Goal: Obtain resource: Download file/media

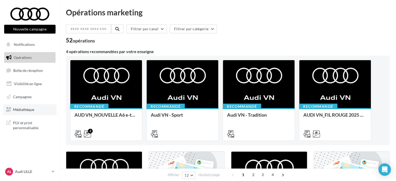
click at [29, 107] on link "Médiathèque" at bounding box center [30, 109] width 54 height 11
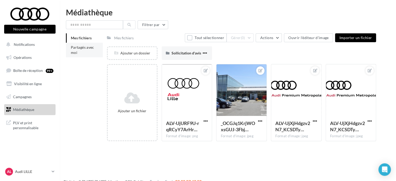
click at [84, 52] on li "Partagés avec moi" at bounding box center [84, 50] width 37 height 15
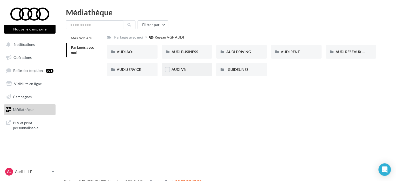
click at [179, 70] on span "AUDI VN" at bounding box center [179, 69] width 15 height 4
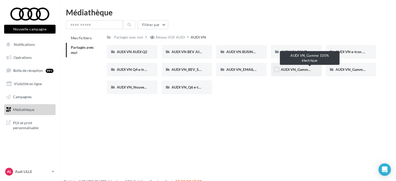
click at [296, 68] on span "AUDI VN_Gamme 100% électrique" at bounding box center [309, 69] width 56 height 4
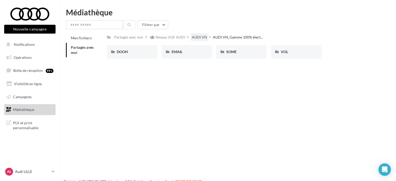
click at [197, 36] on div "AUDI VN" at bounding box center [199, 37] width 15 height 5
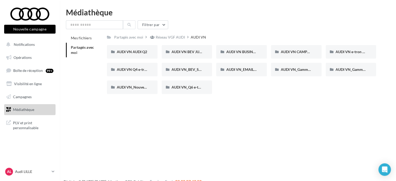
click at [199, 145] on div "Nouvelle campagne Nouvelle campagne Notifications Opérations Boîte de réception…" at bounding box center [198, 98] width 396 height 181
click at [163, 38] on div "Réseau VGF AUDI" at bounding box center [170, 37] width 29 height 5
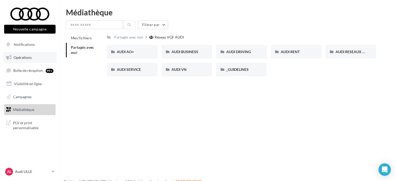
click at [27, 55] on span "Opérations" at bounding box center [23, 57] width 18 height 4
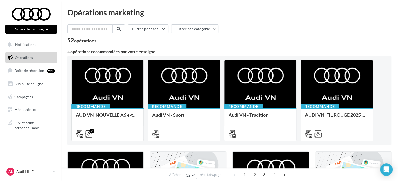
scroll to position [104, 0]
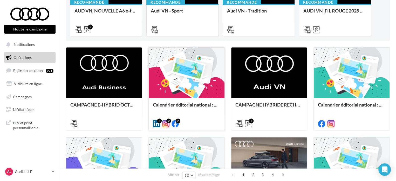
click at [183, 94] on div at bounding box center [187, 72] width 76 height 51
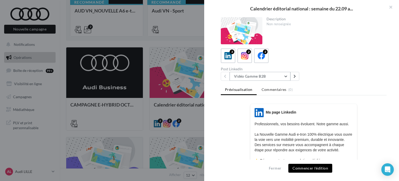
click at [268, 76] on button "Vidéo Gamme B2B" at bounding box center [260, 76] width 61 height 9
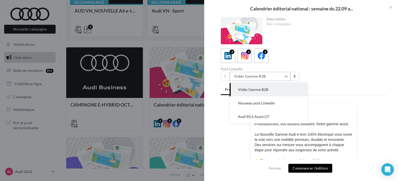
click at [268, 76] on button "Vidéo Gamme B2B" at bounding box center [260, 76] width 61 height 9
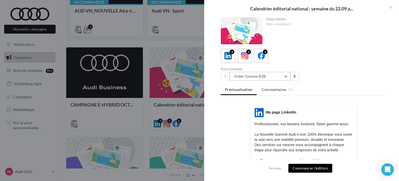
click at [268, 76] on button "Vidéo Gamme B2B" at bounding box center [260, 76] width 61 height 9
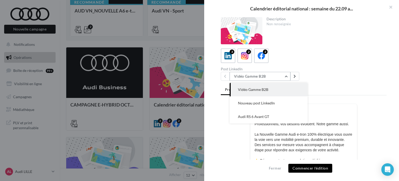
click at [268, 75] on button "Vidéo Gamme B2B" at bounding box center [260, 76] width 61 height 9
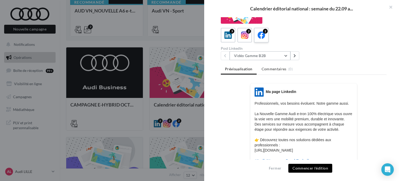
scroll to position [1, 0]
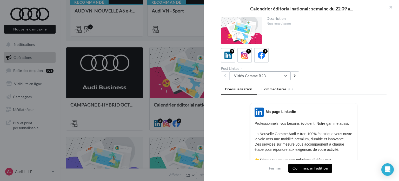
click at [260, 74] on button "Vidéo Gamme B2B" at bounding box center [260, 75] width 61 height 9
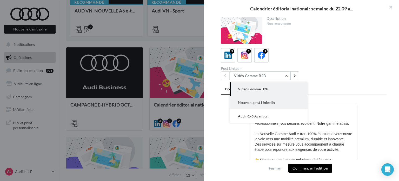
click at [262, 100] on span "Nouveau post LinkedIn" at bounding box center [256, 102] width 37 height 4
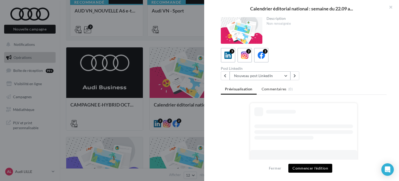
click at [257, 79] on button "Nouveau post LinkedIn" at bounding box center [260, 75] width 61 height 9
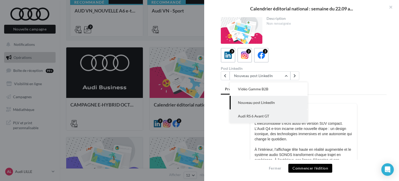
click at [257, 118] on span "Audi RS 6 Avant GT" at bounding box center [253, 116] width 31 height 4
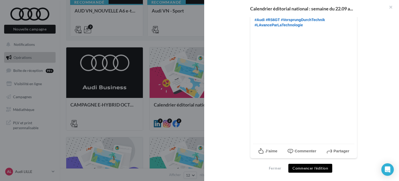
scroll to position [182, 0]
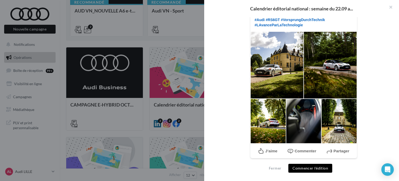
click at [266, 69] on div at bounding box center [276, 64] width 53 height 67
click at [273, 71] on div at bounding box center [276, 64] width 53 height 67
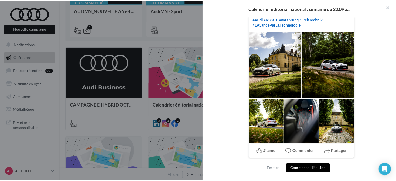
scroll to position [156, 0]
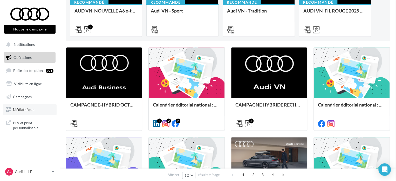
click at [29, 111] on span "Médiathèque" at bounding box center [23, 109] width 21 height 4
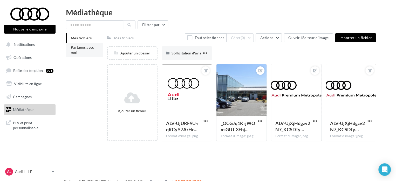
click at [73, 52] on span "Partagés avec moi" at bounding box center [82, 50] width 23 height 10
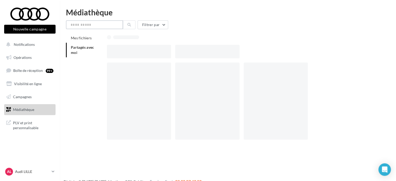
click at [77, 22] on input "text" at bounding box center [94, 24] width 57 height 9
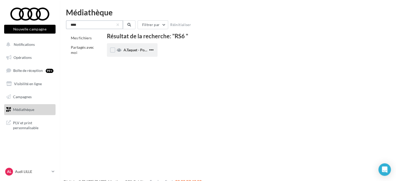
type input "***"
click at [128, 52] on span "A.Taquet - Post #2 Audi RS6" at bounding box center [146, 50] width 45 height 4
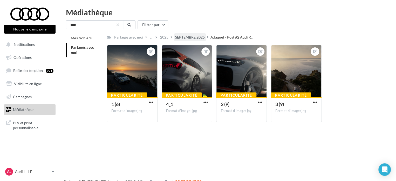
click at [205, 35] on div "SEPTEMBRE 2025" at bounding box center [190, 37] width 30 height 5
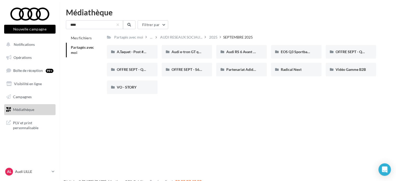
click at [217, 101] on div "Nouvelle campagne Nouvelle campagne Notifications Opérations Boîte de réception…" at bounding box center [198, 98] width 396 height 181
click at [186, 96] on div "A.Taquet - Post #2 Audi RS6 A.Taquet - Post #2 Audi RS6 Audi e-tron GT quattro …" at bounding box center [244, 71] width 274 height 53
click at [136, 69] on span "OFFRE SEPT - Q6 SB e-tron" at bounding box center [139, 69] width 45 height 4
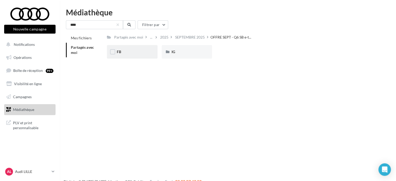
click at [131, 52] on div "FB" at bounding box center [132, 51] width 31 height 5
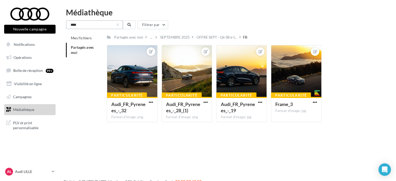
click at [116, 24] on input "***" at bounding box center [94, 24] width 57 height 9
click at [118, 24] on button "button" at bounding box center [118, 25] width 2 height 2
click at [181, 36] on div "SEPTEMBRE 2025" at bounding box center [175, 37] width 30 height 5
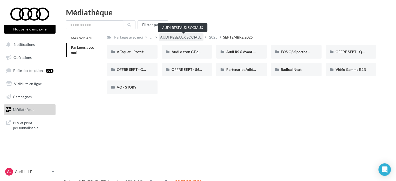
click at [177, 37] on span "AUDI RESEAUX SOCIAU..." at bounding box center [181, 37] width 42 height 5
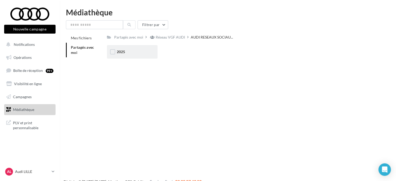
click at [138, 55] on div "2025" at bounding box center [132, 52] width 51 height 14
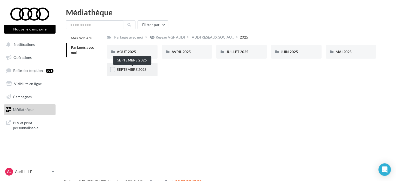
click at [132, 70] on span "SEPTEMBRE 2025" at bounding box center [132, 69] width 30 height 4
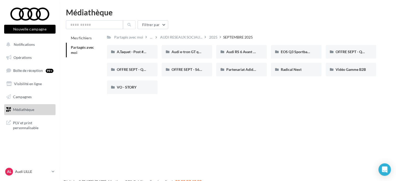
click at [219, 85] on div "A.Taquet - Post #2 Audi RS6 A.Taquet - Post #2 Audi RS6 Audi e-tron GT quattro …" at bounding box center [244, 71] width 274 height 53
click at [138, 51] on span "A.Taquet - Post #2 Audi RS6" at bounding box center [139, 51] width 45 height 4
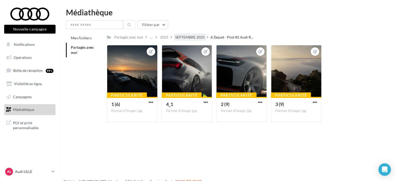
click at [199, 38] on div "SEPTEMBRE 2025" at bounding box center [190, 37] width 30 height 5
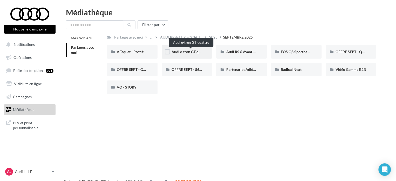
click at [191, 52] on span "Audi e-tron GT quattro" at bounding box center [190, 51] width 37 height 4
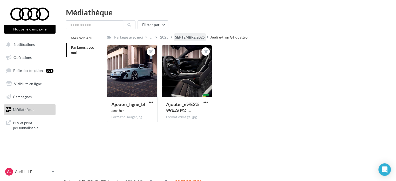
click at [188, 37] on div "SEPTEMBRE 2025" at bounding box center [190, 37] width 30 height 5
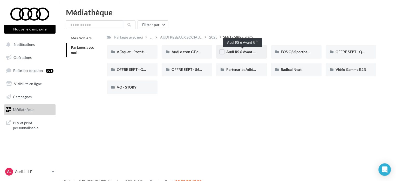
click at [242, 51] on span "Audi RS 6 Avant GT" at bounding box center [241, 51] width 31 height 4
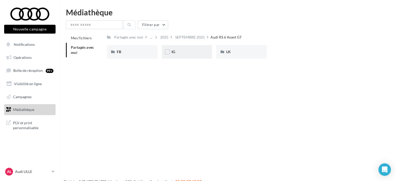
click at [176, 54] on div "IG" at bounding box center [187, 51] width 31 height 5
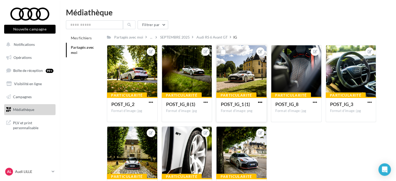
click at [261, 101] on span "button" at bounding box center [260, 102] width 4 height 4
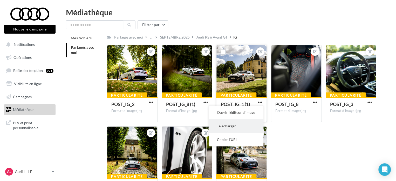
click at [234, 125] on button "Télécharger" at bounding box center [236, 126] width 55 height 14
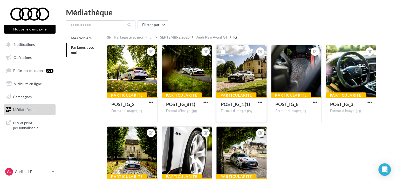
click at [253, 34] on div "Partagés avec moi ... [DATE] Audi RS 6 Avant GT IG" at bounding box center [241, 37] width 269 height 8
click at [259, 100] on span "button" at bounding box center [260, 102] width 4 height 4
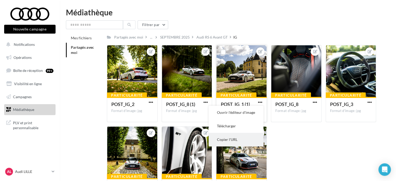
click at [238, 138] on button "Copier l'URL" at bounding box center [236, 139] width 55 height 14
